Goal: Information Seeking & Learning: Learn about a topic

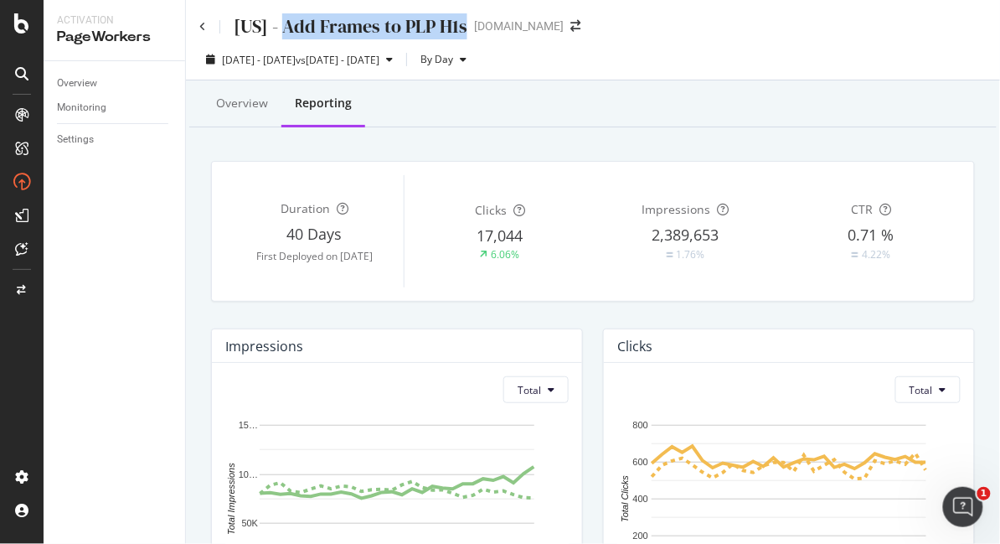
drag, startPoint x: 282, startPoint y: 27, endPoint x: 461, endPoint y: 22, distance: 179.4
click at [461, 22] on div "[US] - Add Frames to PLP H1s" at bounding box center [351, 26] width 234 height 26
copy div "Add Frames to PLP H1s"
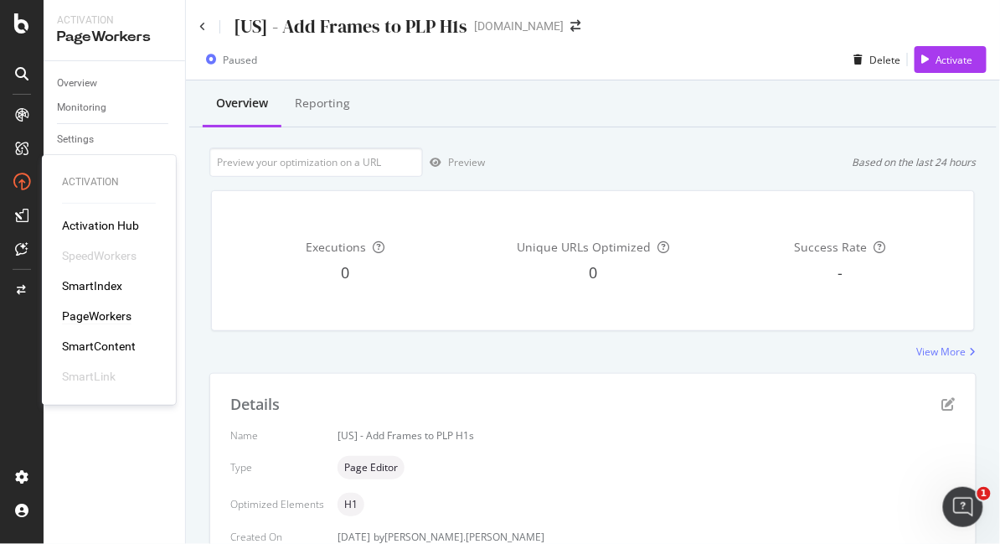
click at [89, 313] on div "PageWorkers" at bounding box center [97, 315] width 70 height 17
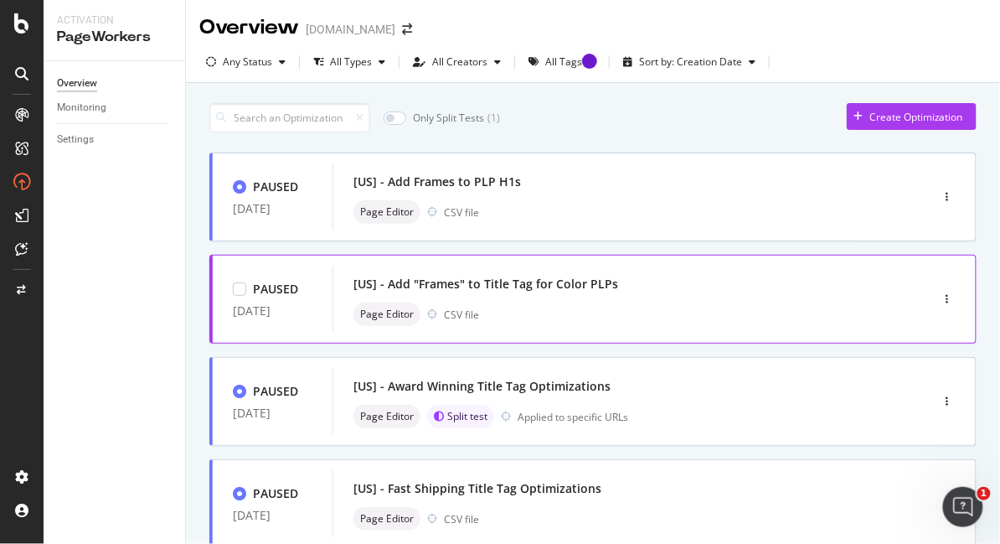
click at [556, 296] on div "[US] - Add "Frames" to Title Tag for Color PLPs Page Editor CSV file" at bounding box center [607, 299] width 506 height 54
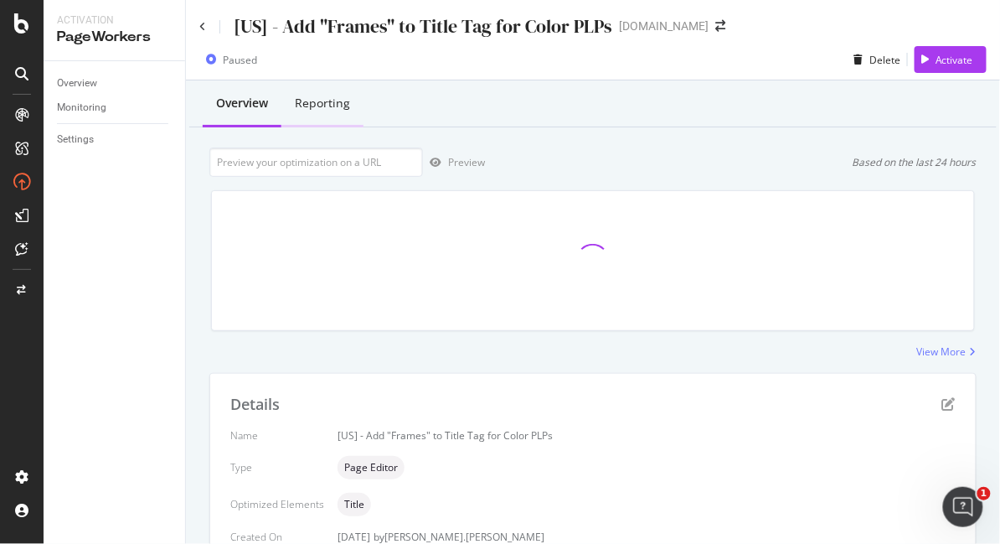
click at [336, 111] on div "Reporting" at bounding box center [322, 103] width 55 height 17
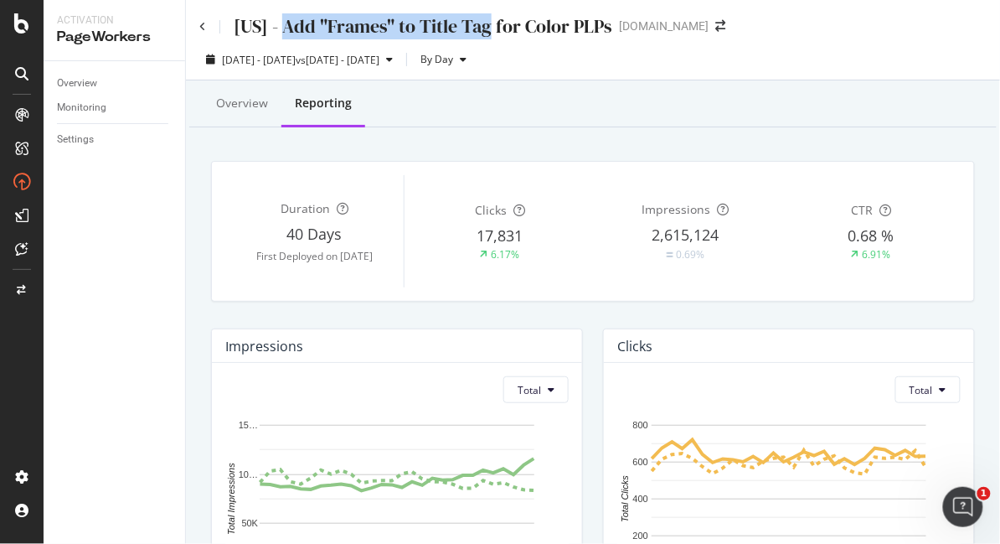
drag, startPoint x: 282, startPoint y: 25, endPoint x: 488, endPoint y: 25, distance: 206.1
click at [488, 25] on div "[US] - Add "Frames" to Title Tag for Color PLPs" at bounding box center [423, 26] width 379 height 26
copy div "Add "Frames" to Title Tag"
click at [231, 98] on div "Overview" at bounding box center [242, 103] width 52 height 17
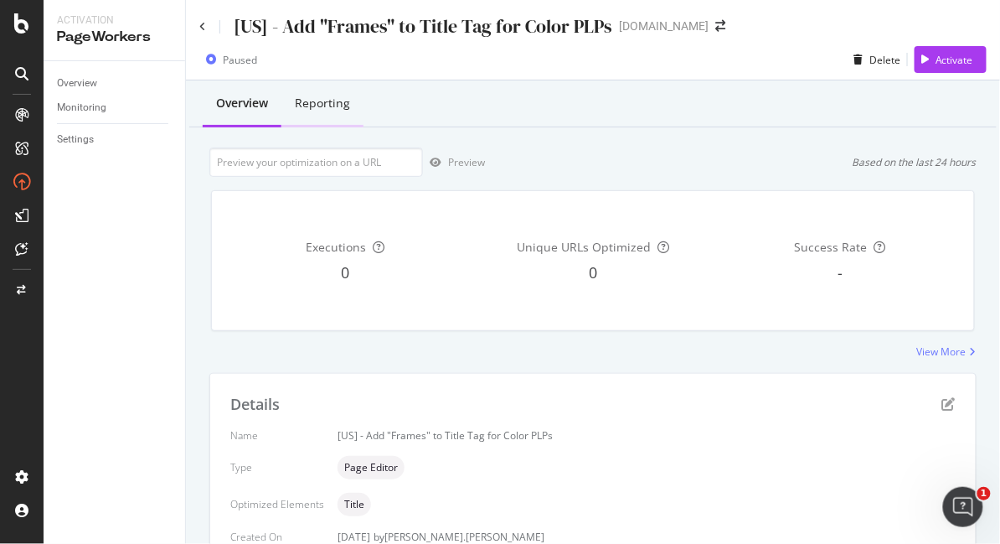
click at [313, 106] on div "Reporting" at bounding box center [322, 103] width 55 height 17
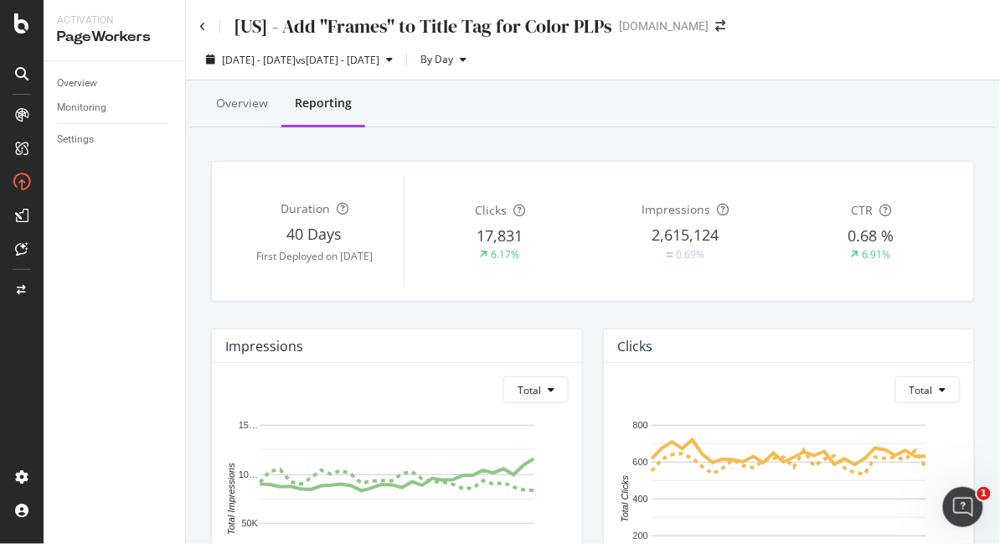
click at [322, 23] on div "[US] - Add "Frames" to Title Tag for Color PLPs" at bounding box center [423, 26] width 379 height 26
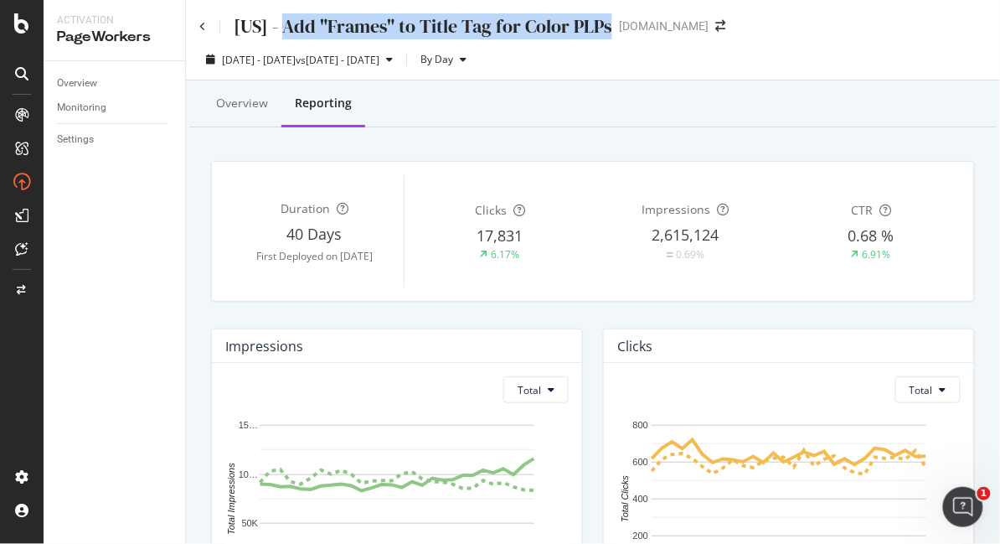
drag, startPoint x: 283, startPoint y: 27, endPoint x: 605, endPoint y: 21, distance: 321.8
click at [605, 21] on div "[US] - Add "Frames" to Title Tag for Color PLPs" at bounding box center [423, 26] width 379 height 26
copy div "Add "Frames" to Title Tag for Color PLPs"
